Goal: Task Accomplishment & Management: Use online tool/utility

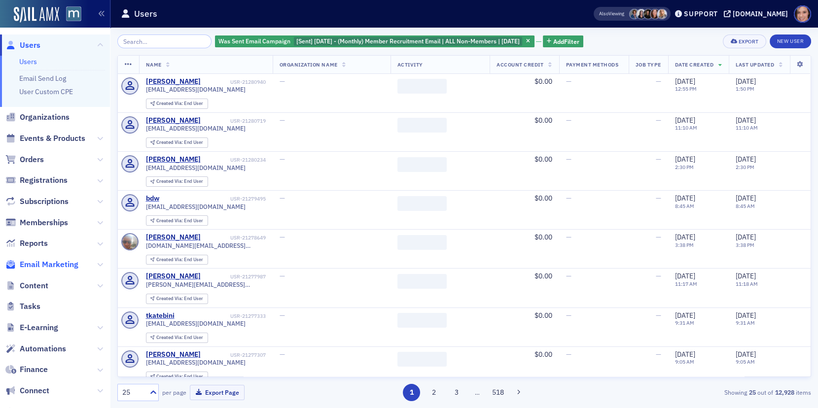
click at [55, 261] on span "Email Marketing" at bounding box center [49, 264] width 59 height 11
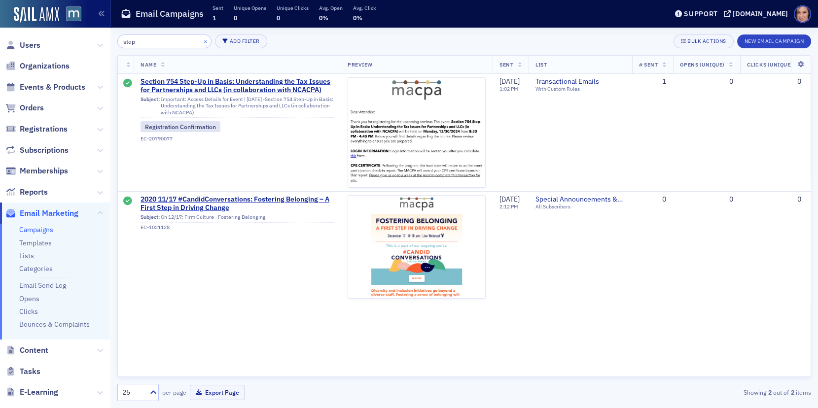
type input "step"
click at [201, 40] on button "×" at bounding box center [205, 41] width 9 height 9
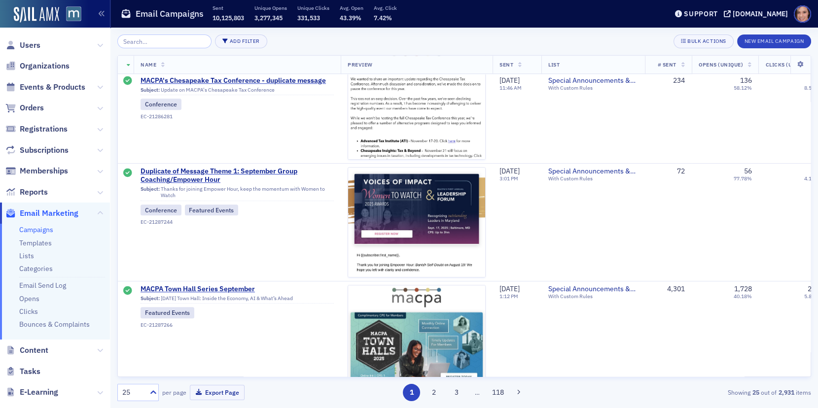
scroll to position [1452, 0]
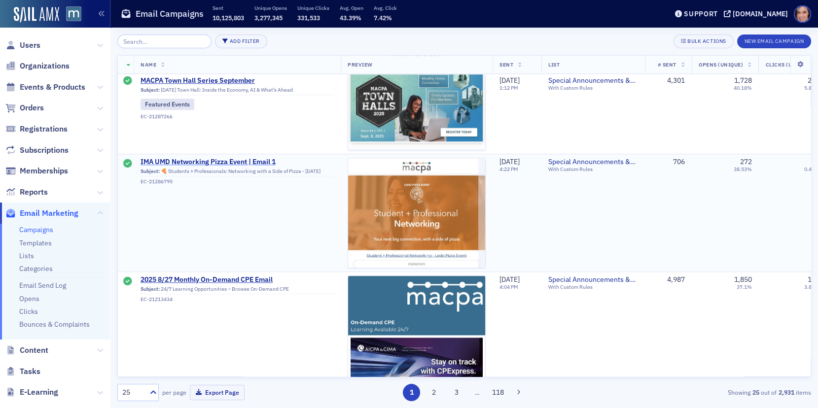
click at [262, 158] on span "IMA UMD Networking Pizza Event | Email 1" at bounding box center [237, 162] width 193 height 9
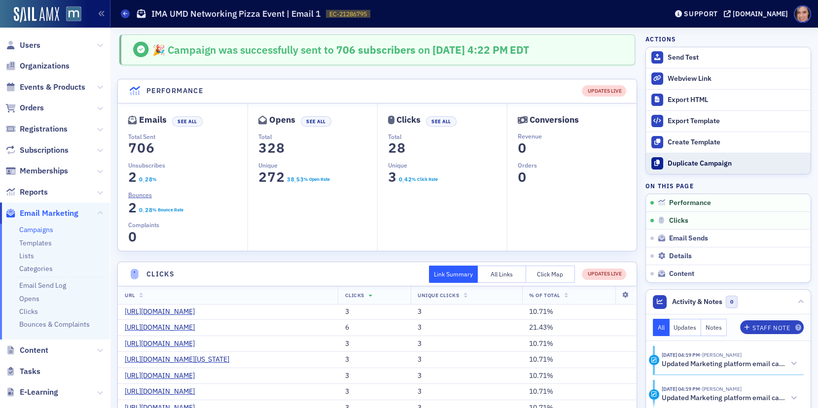
click at [701, 159] on div "Duplicate Campaign" at bounding box center [737, 163] width 138 height 9
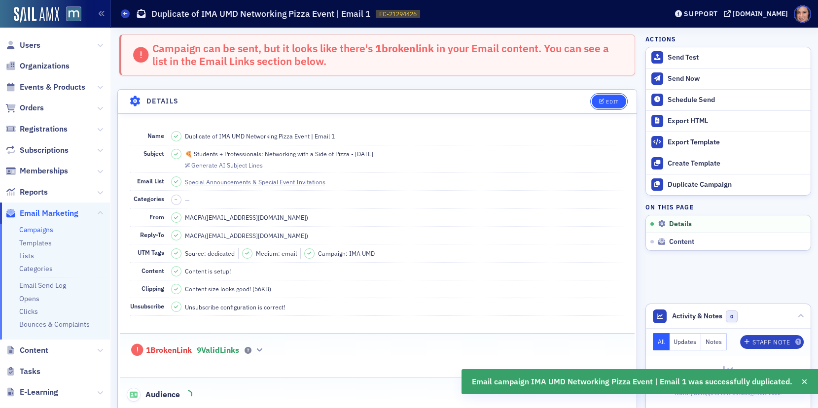
click at [616, 99] on div "Edit" at bounding box center [612, 101] width 12 height 5
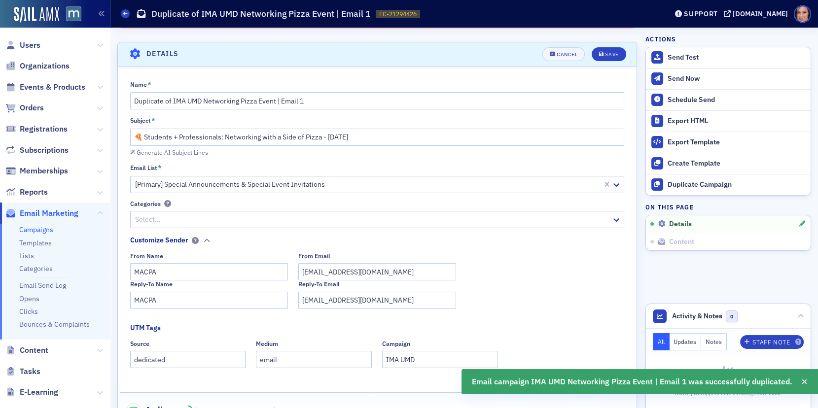
scroll to position [45, 0]
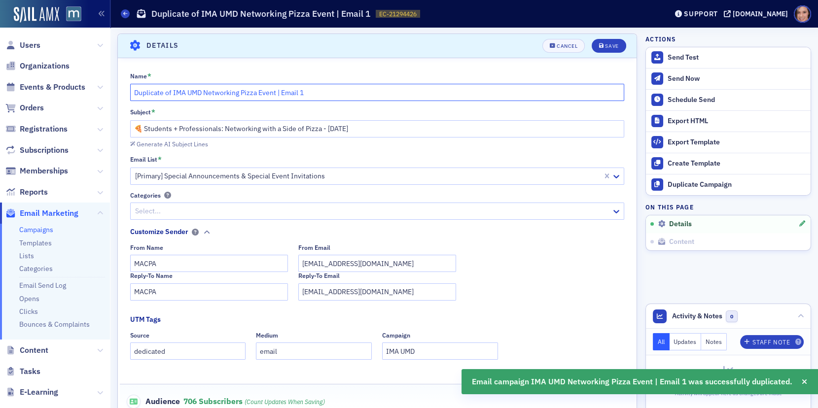
drag, startPoint x: 277, startPoint y: 91, endPoint x: 76, endPoint y: 78, distance: 200.7
click at [76, 78] on div "Users Organizations Events & Products Orders Registrations Subscriptions Member…" at bounding box center [409, 204] width 818 height 408
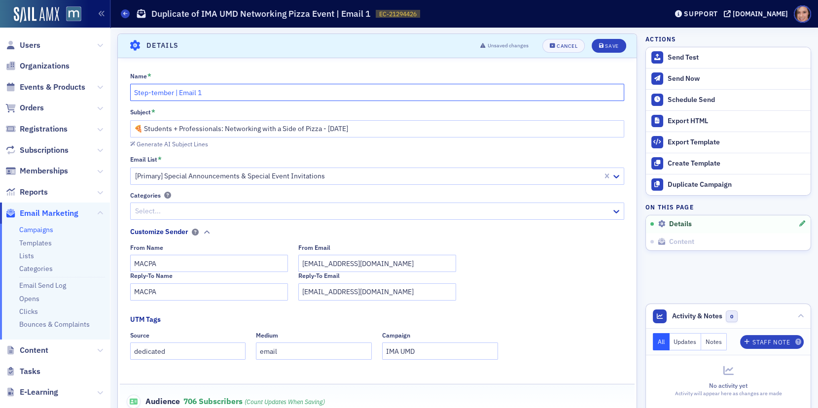
type input "Step-tember | Email 1"
click at [338, 128] on input "🍕 Students + Professionals: Networking with a Side of Pizza - [DATE]" at bounding box center [377, 128] width 495 height 17
type input "S"
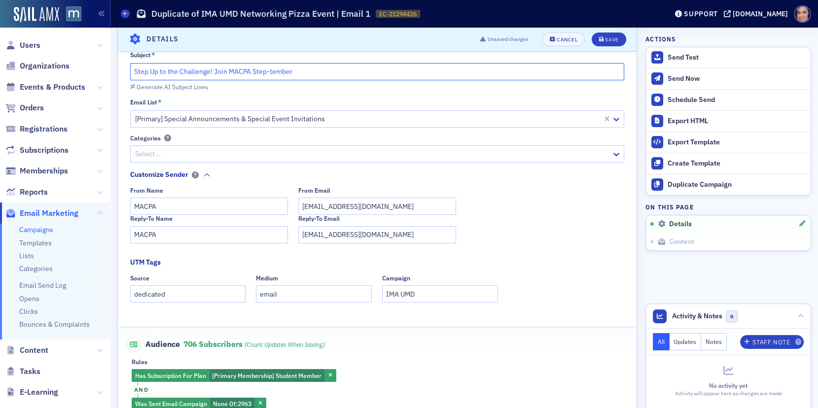
scroll to position [106, 0]
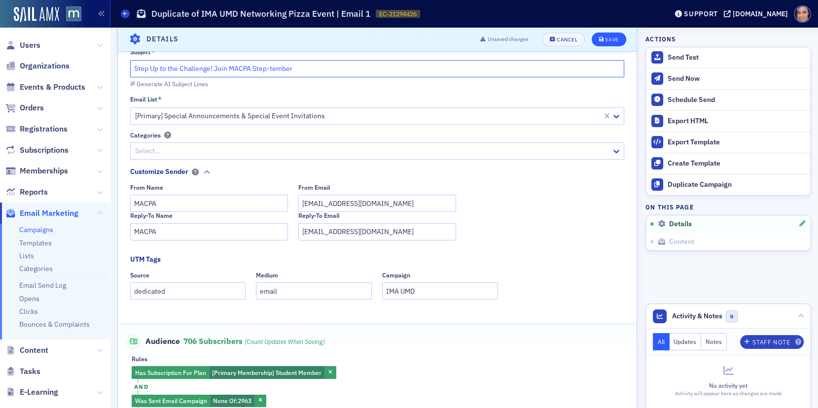
type input "Step Up to the Challenge! Join MACPA Step-tember"
click at [613, 39] on div "Save" at bounding box center [611, 39] width 13 height 5
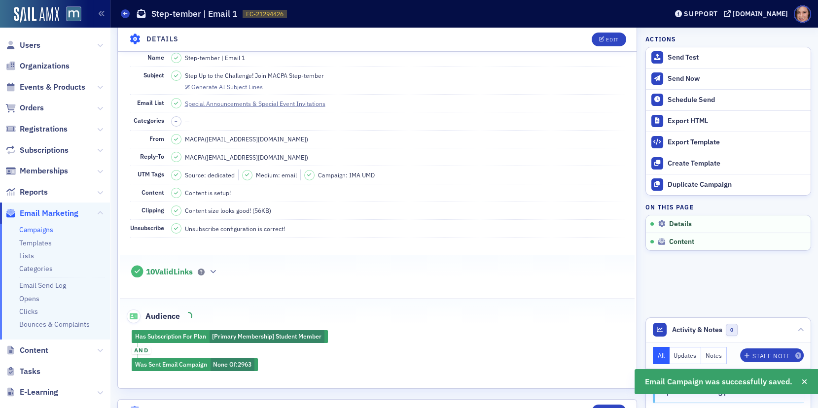
scroll to position [45, 0]
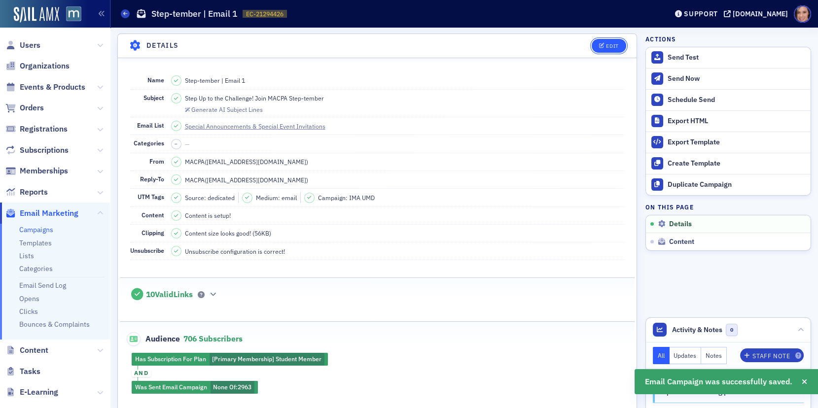
click at [600, 45] on icon "button" at bounding box center [602, 45] width 6 height 5
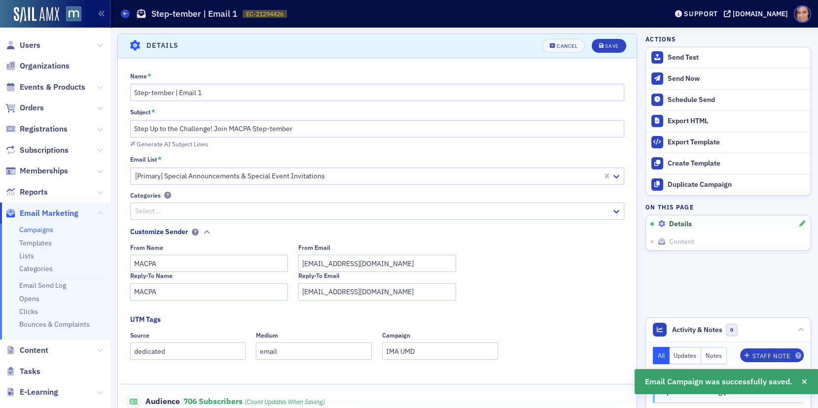
scroll to position [299, 0]
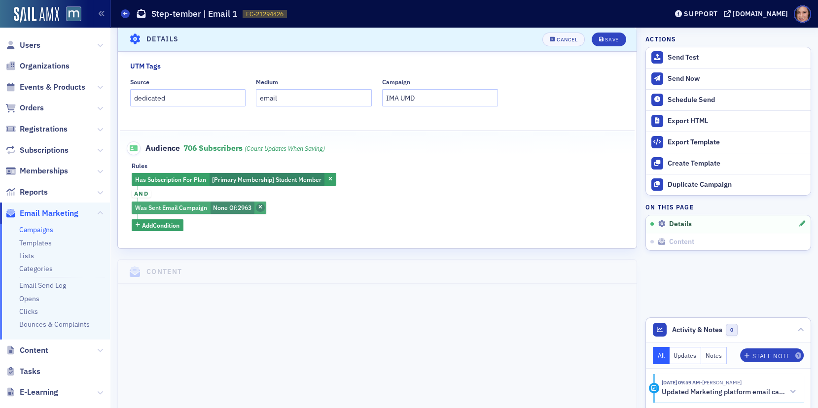
click at [262, 205] on icon "button" at bounding box center [260, 207] width 4 height 5
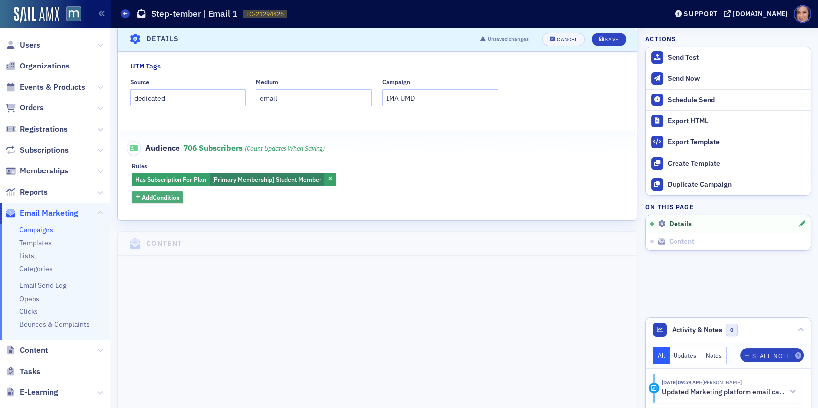
click at [177, 197] on span "Add Condition" at bounding box center [160, 197] width 37 height 9
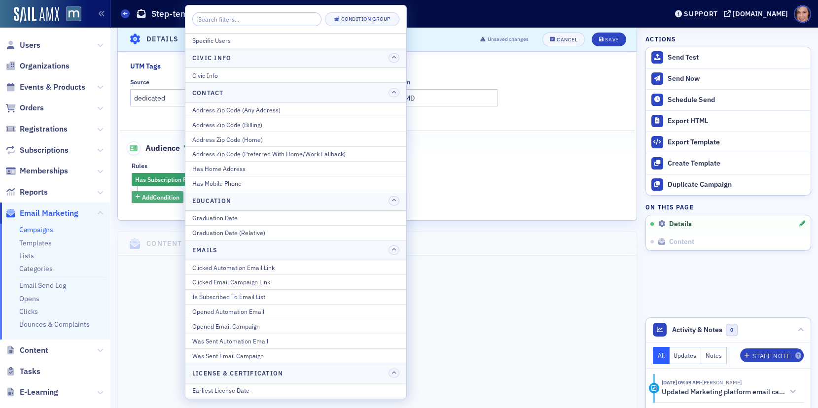
click at [159, 193] on span "Add Condition" at bounding box center [160, 197] width 37 height 9
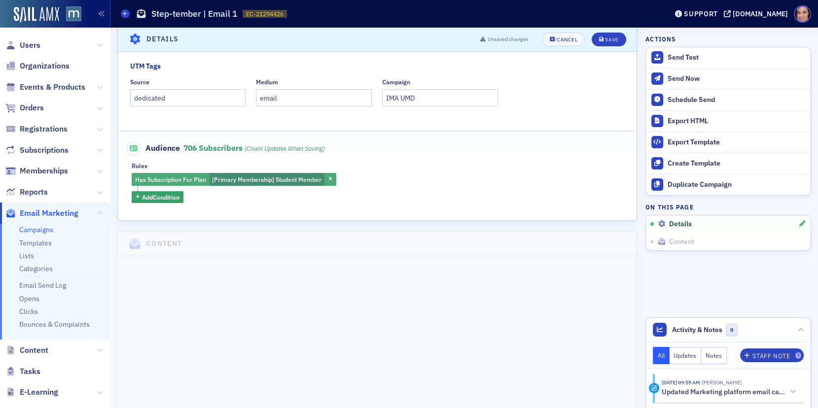
click at [284, 176] on span "[Primary Membership] Student Member" at bounding box center [267, 180] width 110 height 8
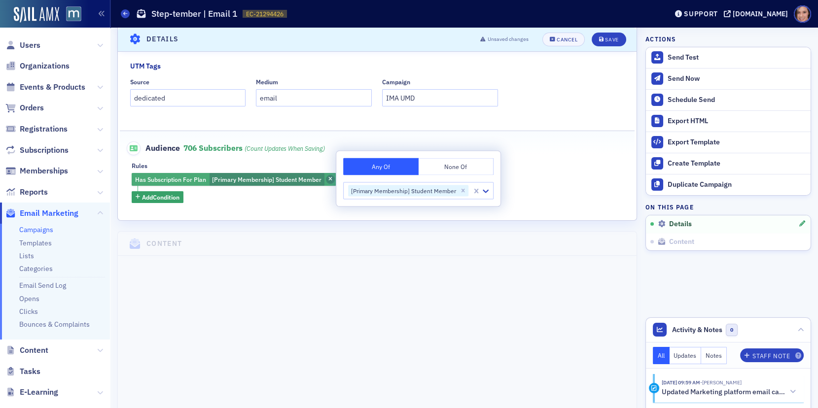
click at [331, 177] on icon "button" at bounding box center [331, 179] width 4 height 5
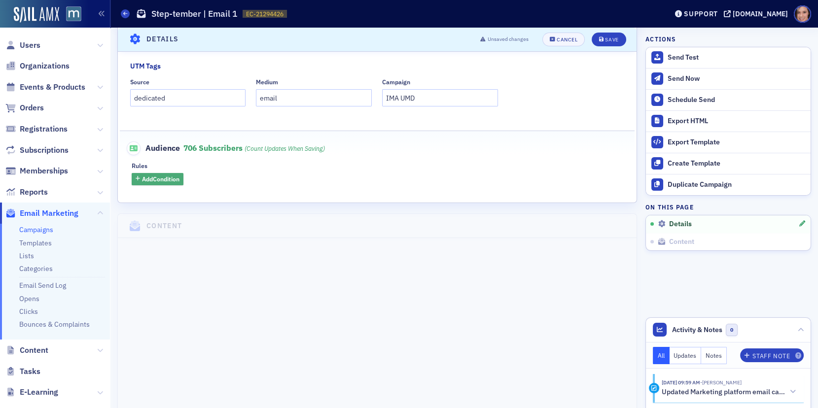
click at [176, 179] on span "Add Condition" at bounding box center [160, 179] width 37 height 9
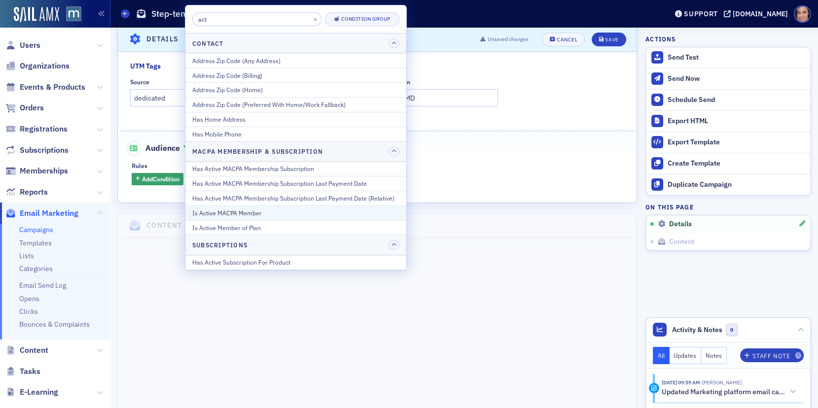
type input "act"
click at [245, 209] on div "Is Active MACPA Member" at bounding box center [295, 213] width 207 height 9
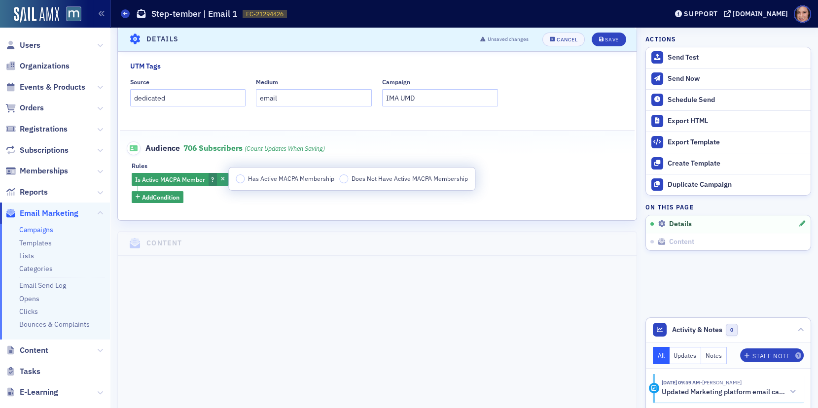
click at [303, 177] on span "Has Active MACPA Membership" at bounding box center [291, 179] width 86 height 8
click at [245, 177] on input "Has Active MACPA Membership" at bounding box center [240, 179] width 9 height 9
click at [173, 201] on button "Add Condition" at bounding box center [158, 197] width 52 height 12
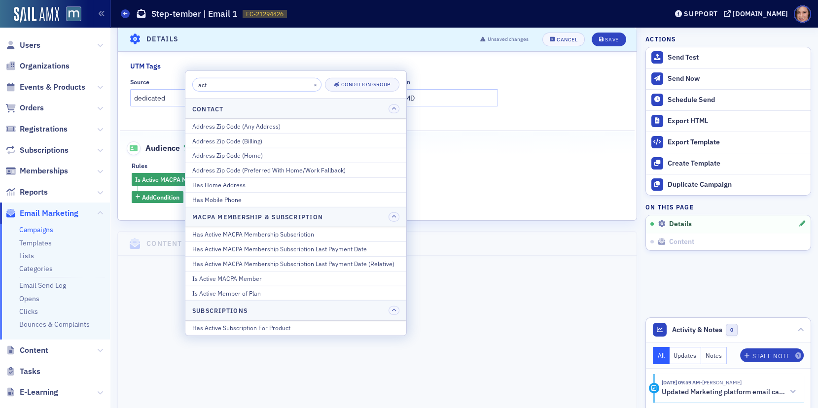
click at [232, 85] on input "act" at bounding box center [256, 85] width 129 height 14
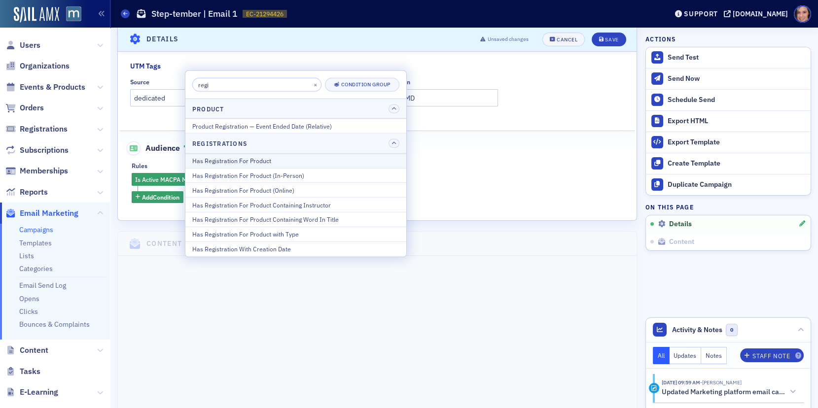
type input "regi"
click at [280, 159] on div "Has Registration For Product" at bounding box center [295, 160] width 207 height 9
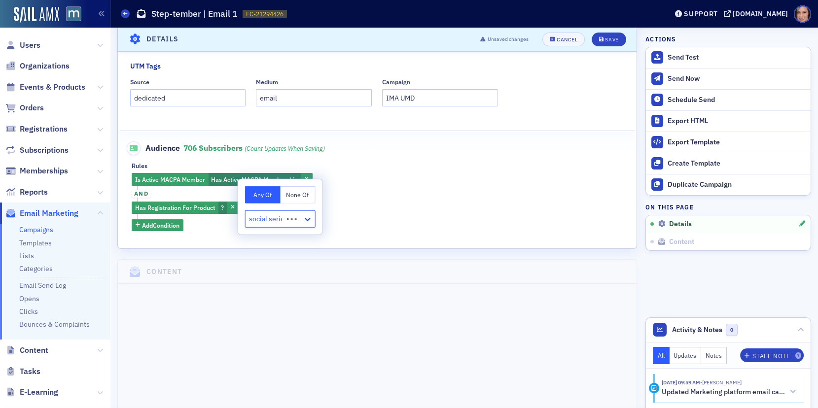
type input "social series"
click at [281, 223] on input "social series" at bounding box center [269, 219] width 40 height 10
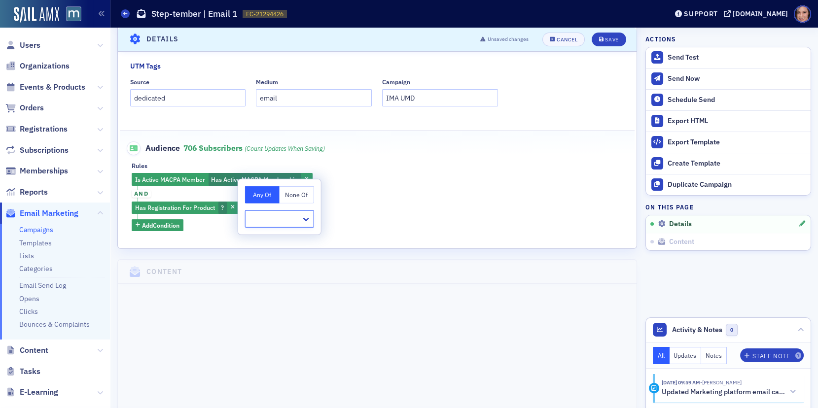
scroll to position [0, 0]
type input "pints"
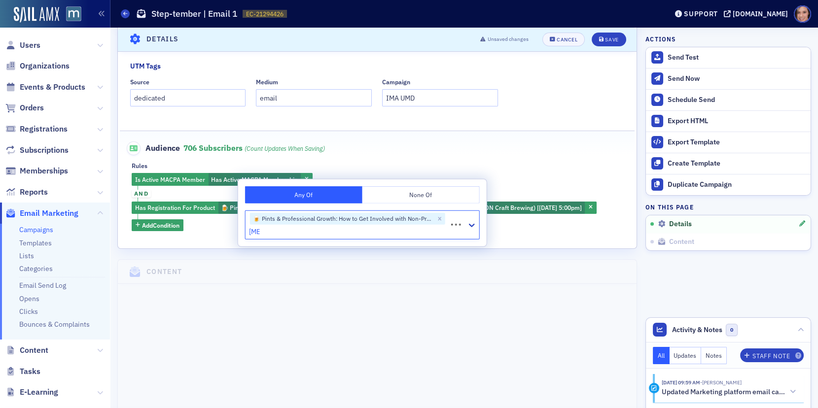
type input "ball"
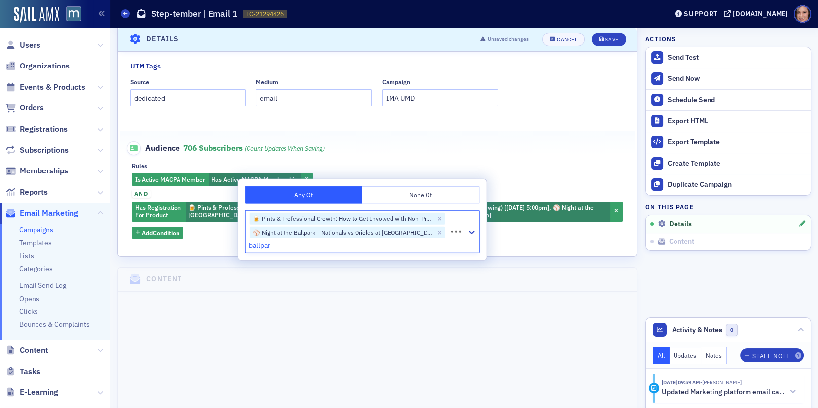
type input "ballpark"
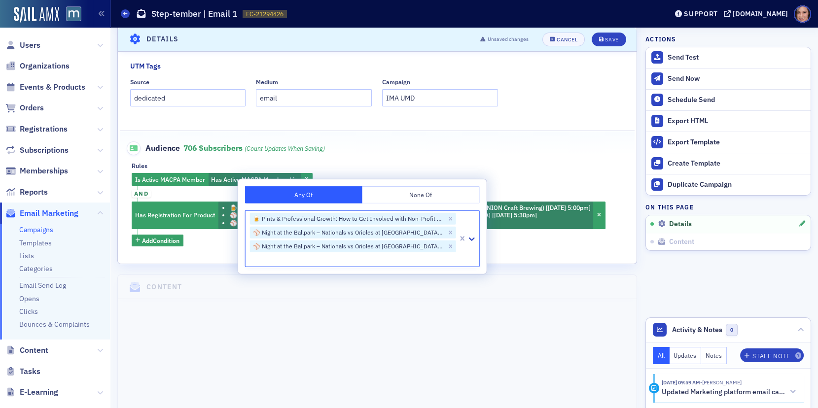
click at [523, 155] on fieldset "Audience 706 Subscribers (count updates when saving) Rules Is Active MACPA Memb…" at bounding box center [378, 190] width 516 height 119
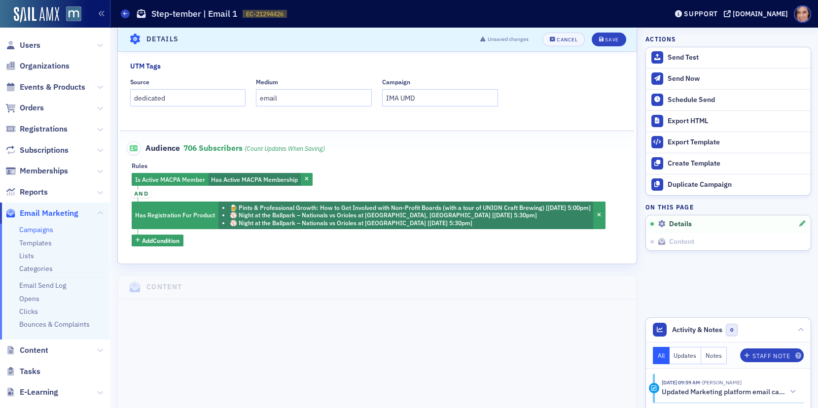
click at [142, 192] on span "and" at bounding box center [141, 194] width 19 height 8
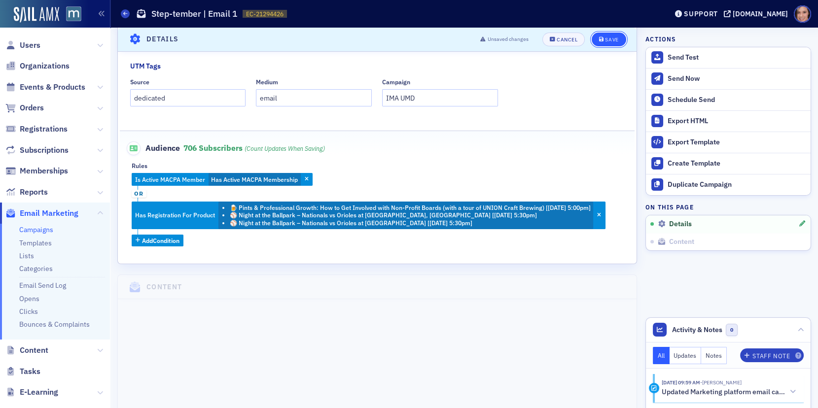
click at [615, 36] on button "Save" at bounding box center [609, 40] width 34 height 14
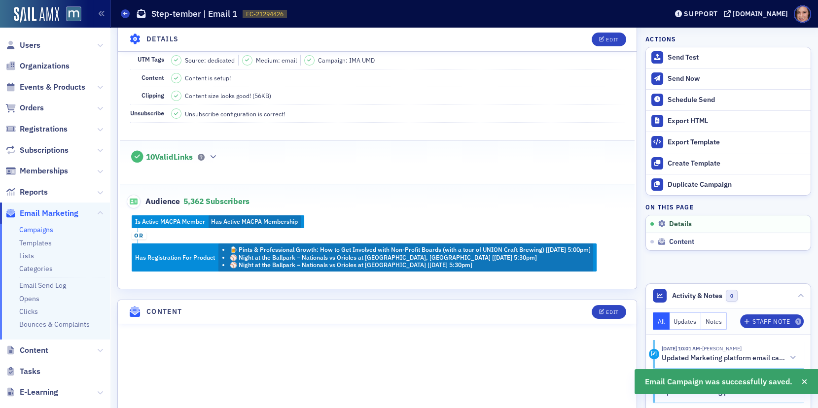
scroll to position [192, 0]
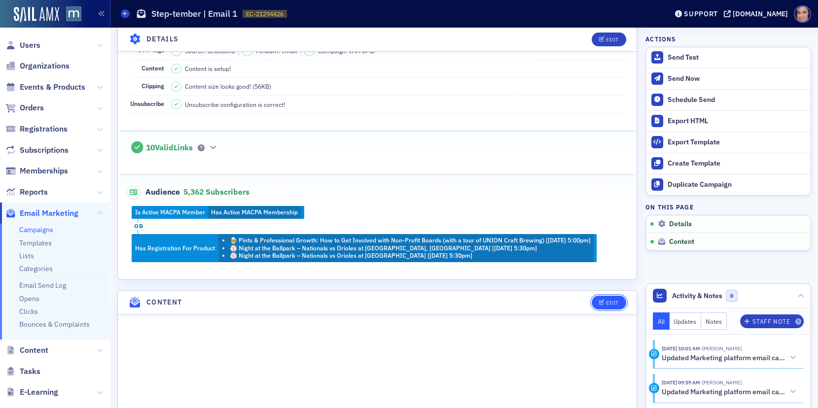
click at [607, 301] on button "Edit" at bounding box center [609, 303] width 34 height 14
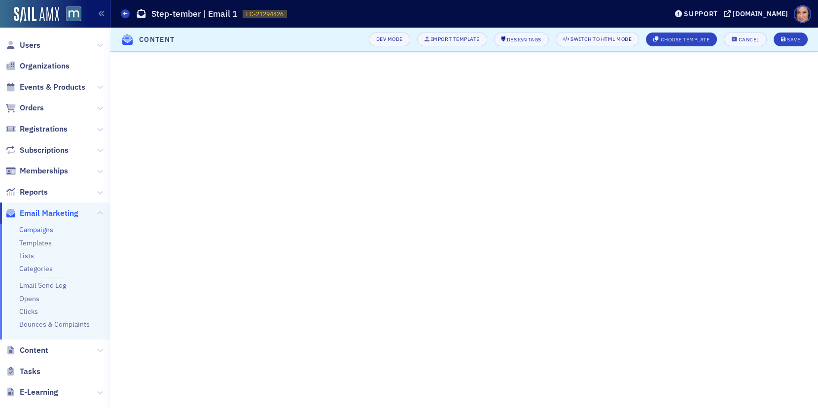
scroll to position [76, 0]
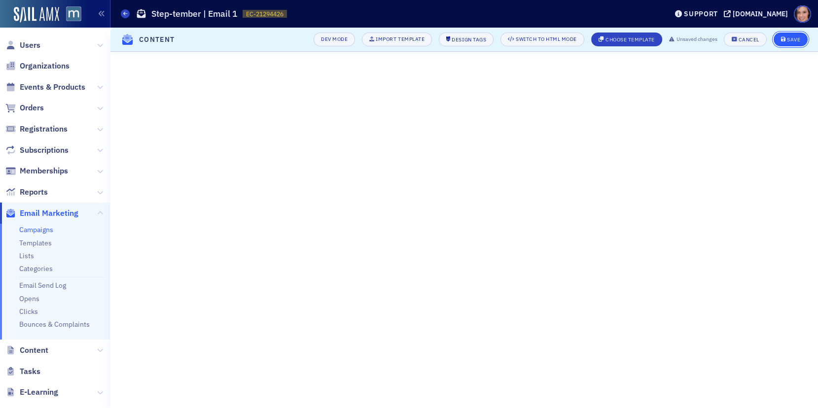
click at [787, 37] on button "Save" at bounding box center [791, 40] width 34 height 14
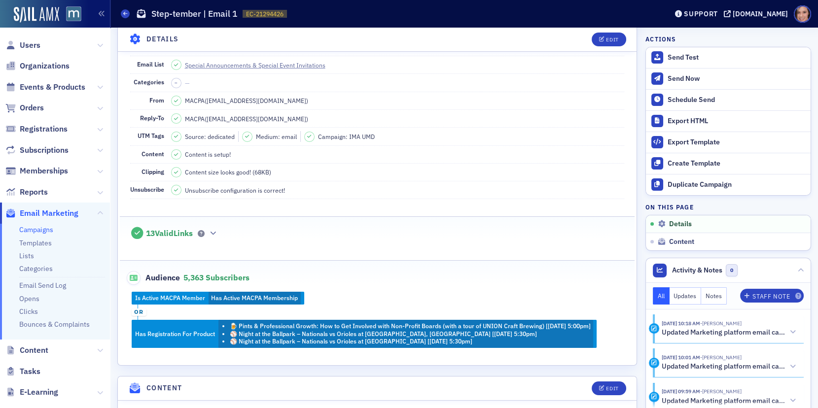
scroll to position [0, 0]
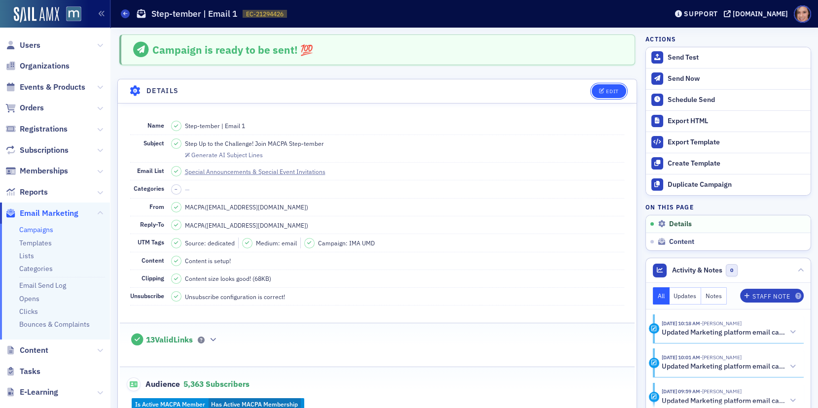
click at [602, 89] on icon "button" at bounding box center [602, 91] width 6 height 5
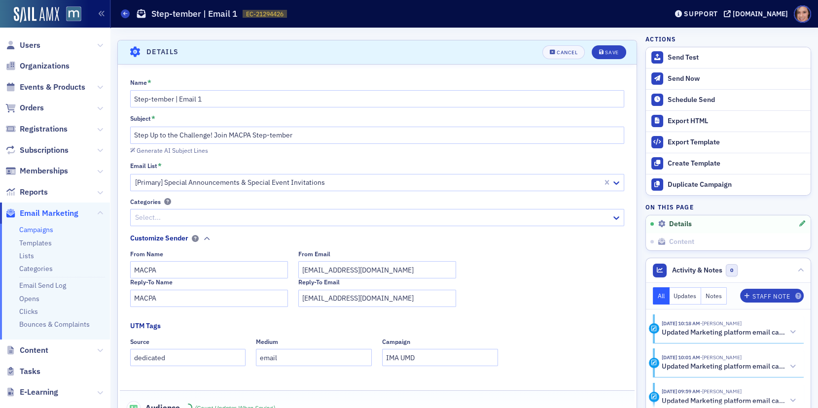
scroll to position [45, 0]
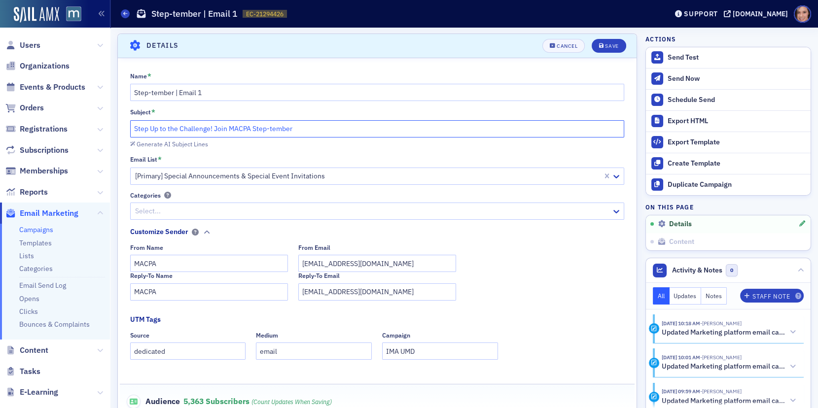
click at [277, 123] on input "Step Up to the Challenge! Join MACPA Step-tember" at bounding box center [377, 128] width 495 height 17
paste input "up, team up, and compete: Join MACPA’s Step-tember Challenge!"
type input "Step up, team up, and compete: Join MACPA’s Step-tember Challenge!"
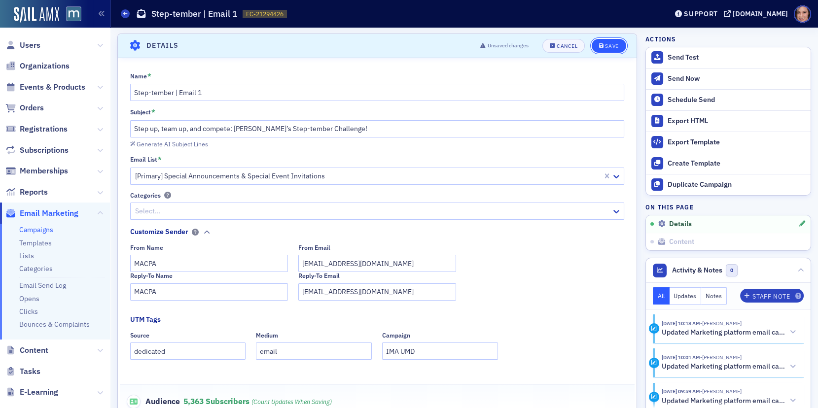
click at [608, 48] on div "Save" at bounding box center [611, 45] width 13 height 5
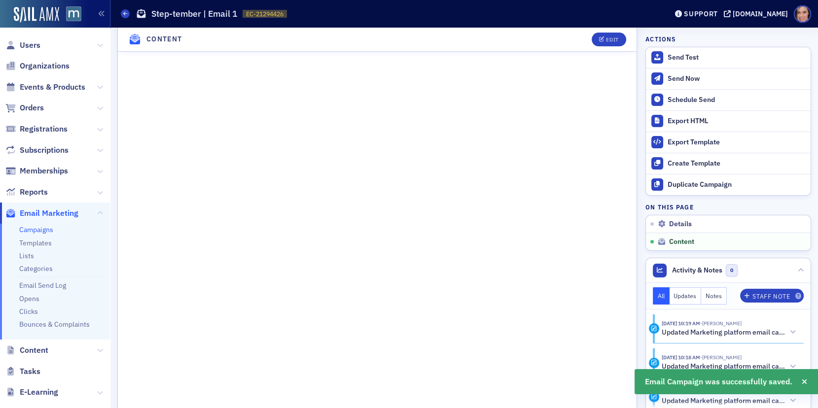
scroll to position [528, 0]
click at [691, 53] on div "Send Test" at bounding box center [737, 57] width 138 height 9
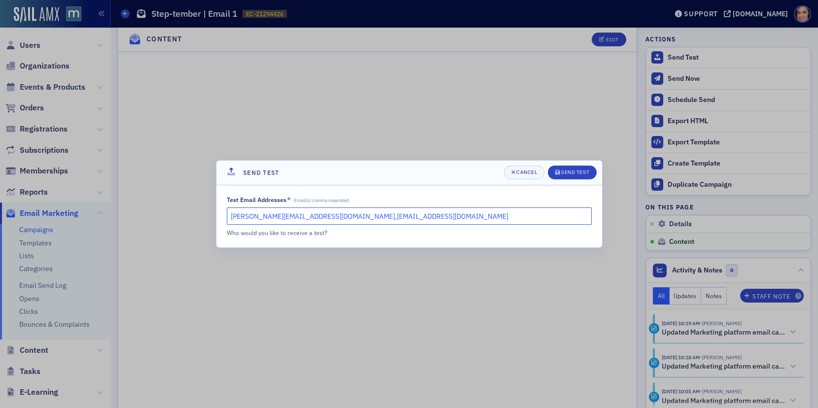
drag, startPoint x: 328, startPoint y: 216, endPoint x: 173, endPoint y: 215, distance: 154.9
click at [173, 215] on div "Send Test Cancel Send Test Test Email Addresses * Email(s) comma seperated kati…" at bounding box center [409, 204] width 818 height 408
type input "lauren@macpa.org"
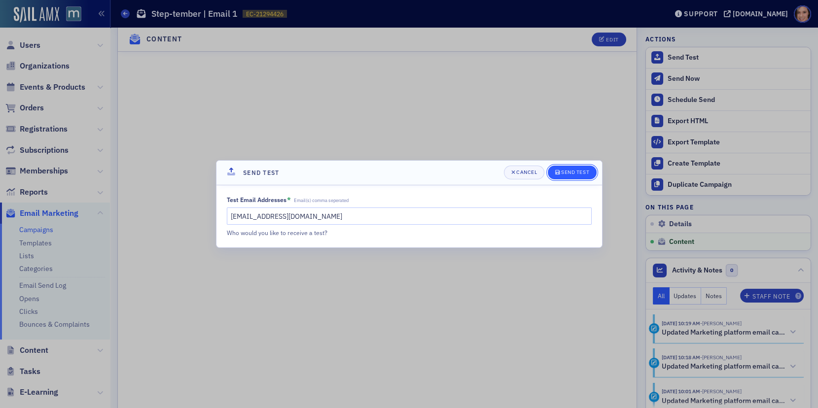
click at [578, 174] on div "Send Test" at bounding box center [575, 172] width 28 height 5
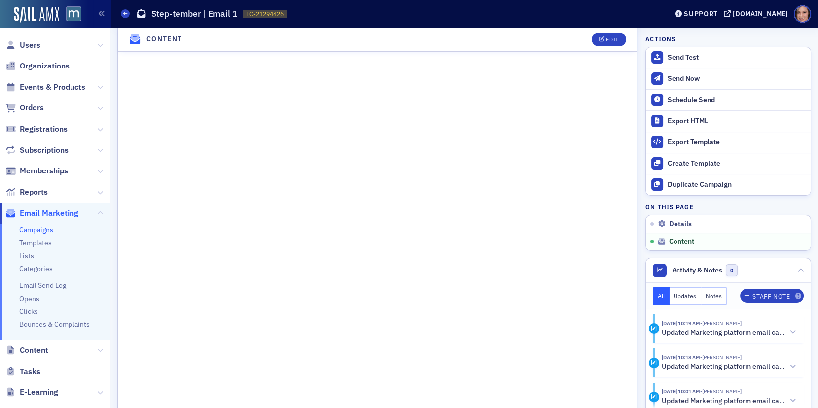
scroll to position [748, 0]
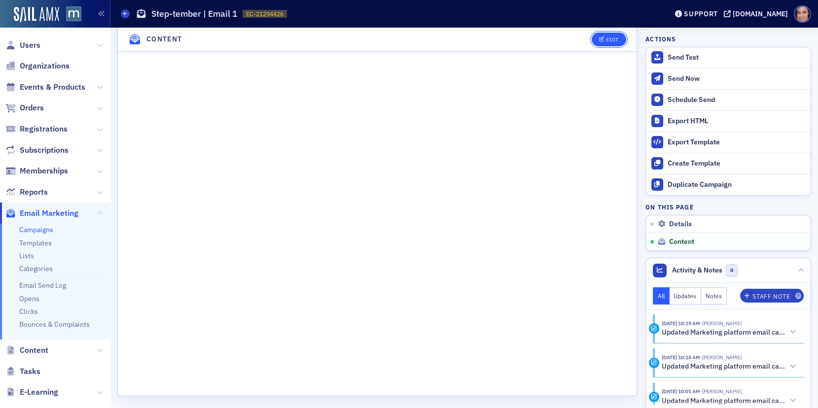
click at [604, 37] on button "Edit" at bounding box center [609, 40] width 34 height 14
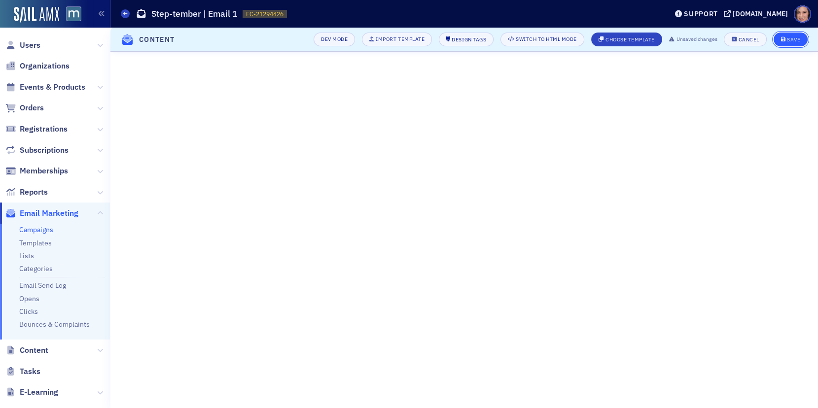
click at [787, 40] on div "Save" at bounding box center [793, 39] width 13 height 5
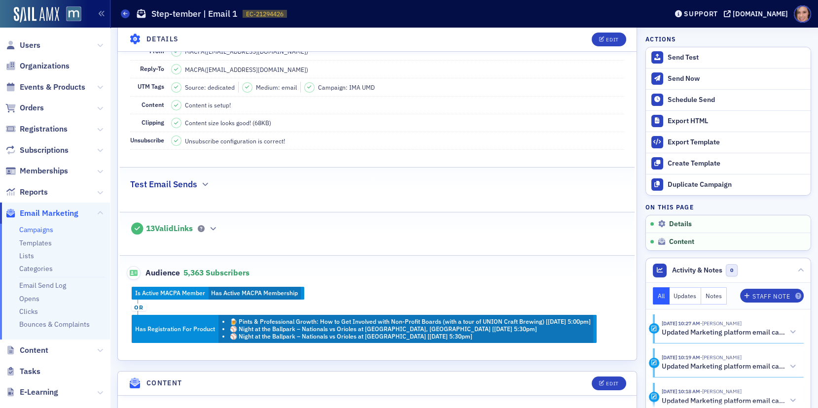
scroll to position [128, 0]
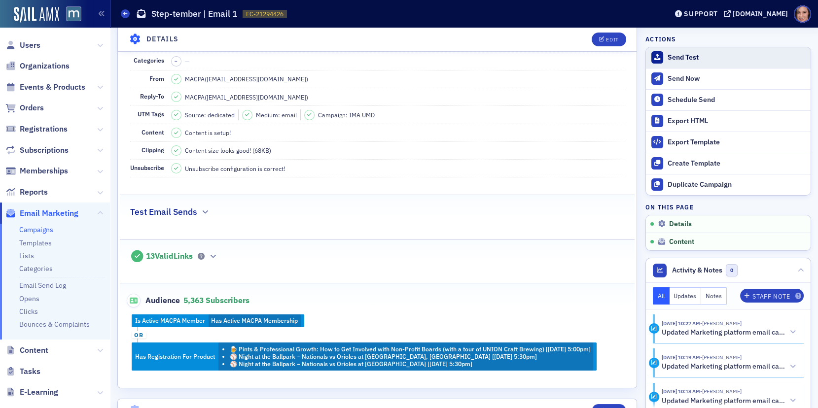
click at [671, 56] on div "Send Test" at bounding box center [737, 57] width 138 height 9
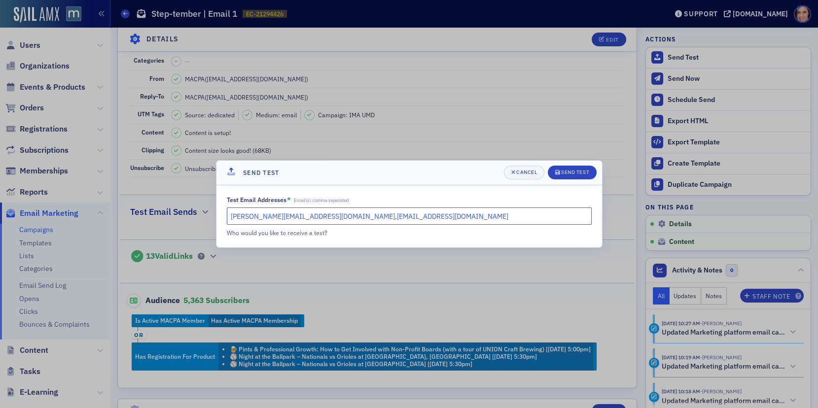
drag, startPoint x: 318, startPoint y: 216, endPoint x: 211, endPoint y: 209, distance: 107.8
click at [211, 209] on div "Send Test Cancel Send Test Test Email Addresses * Email(s) comma seperated kati…" at bounding box center [409, 204] width 818 height 408
type input "lauren@macpa.org"
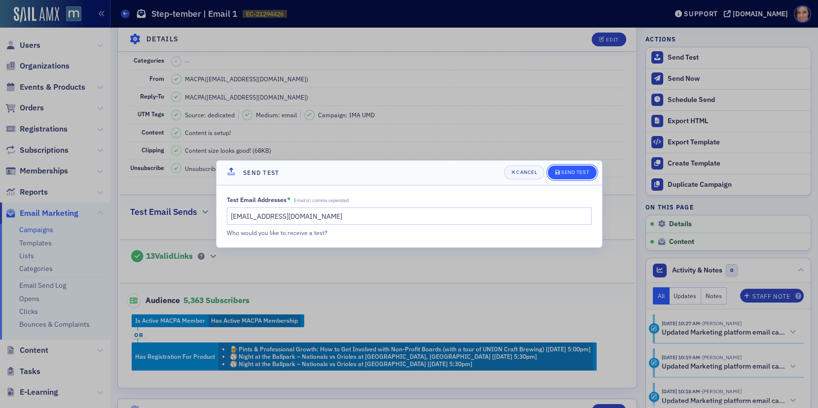
click at [573, 168] on button "Send Test" at bounding box center [572, 173] width 49 height 14
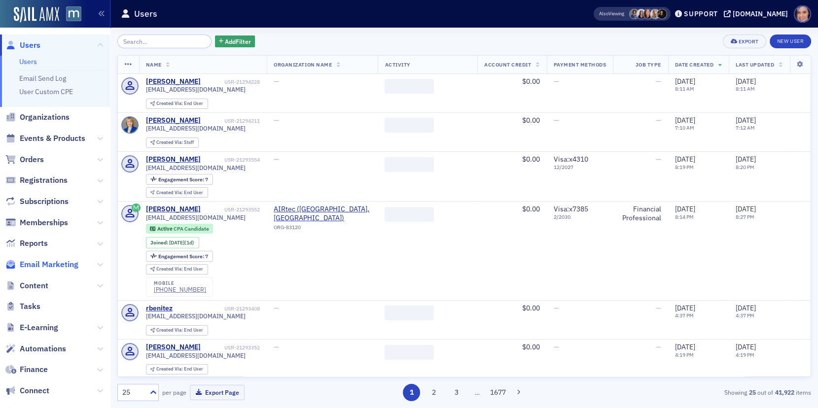
click at [52, 264] on span "Email Marketing" at bounding box center [49, 264] width 59 height 11
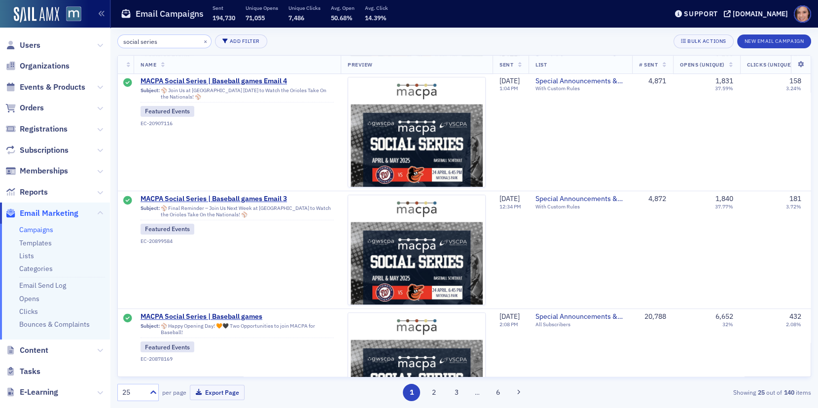
scroll to position [545, 0]
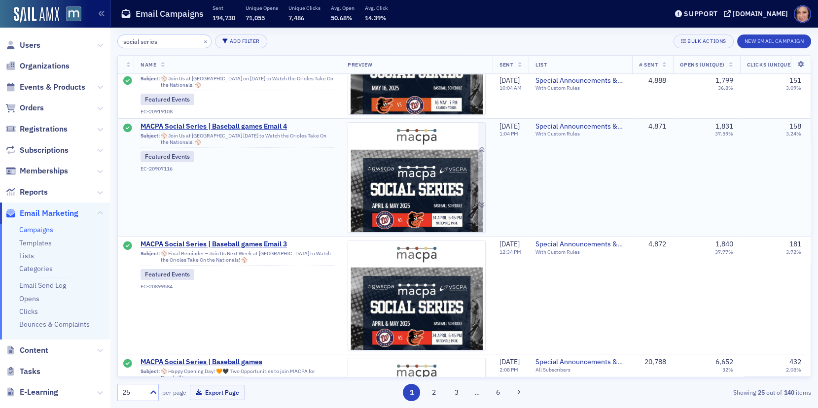
type input "social series"
click at [416, 201] on img at bounding box center [416, 413] width 137 height 580
